Goal: Task Accomplishment & Management: Use online tool/utility

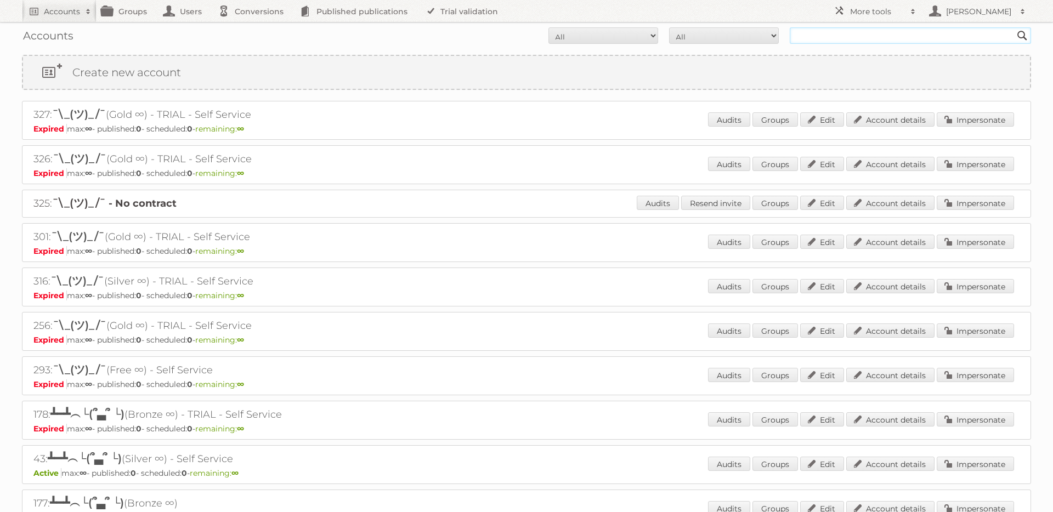
click at [817, 37] on input "text" at bounding box center [910, 35] width 241 height 16
type input "i"
type input "mamba"
click at [1014, 27] on input "Search" at bounding box center [1022, 35] width 16 height 16
click at [817, 37] on input "mamba" at bounding box center [910, 35] width 241 height 16
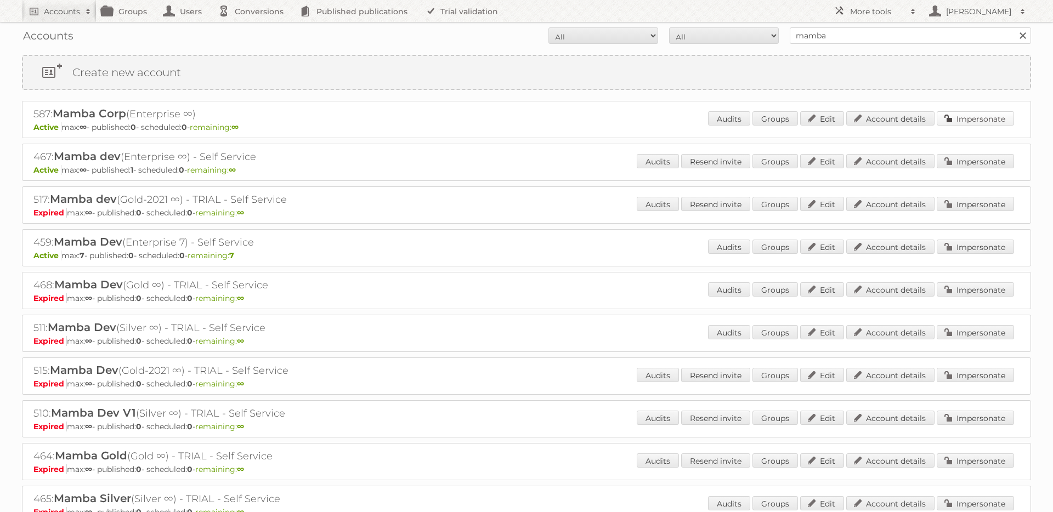
click at [987, 117] on link "Impersonate" at bounding box center [975, 118] width 77 height 14
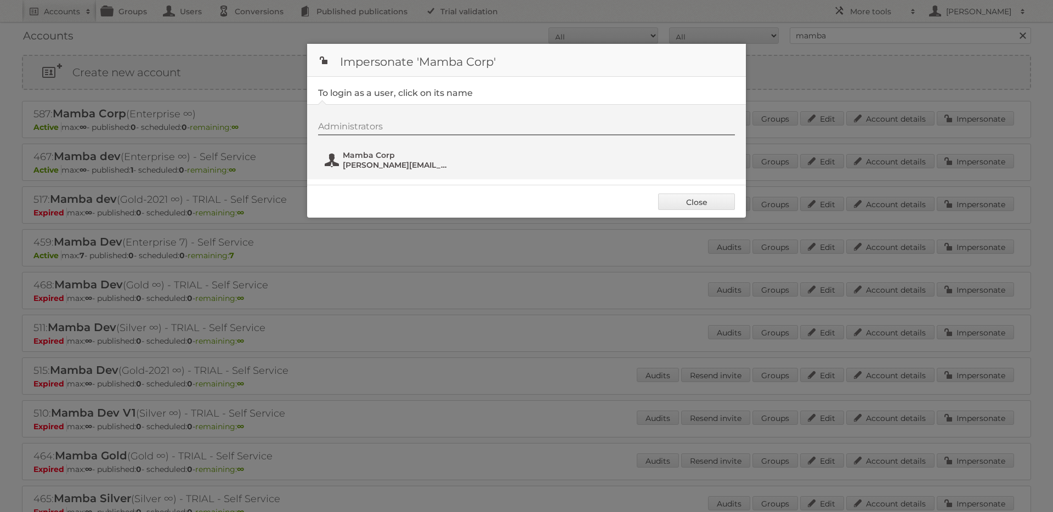
click at [370, 162] on span "[PERSON_NAME][EMAIL_ADDRESS][DOMAIN_NAME]" at bounding box center [396, 165] width 106 height 10
